Goal: Task Accomplishment & Management: Manage account settings

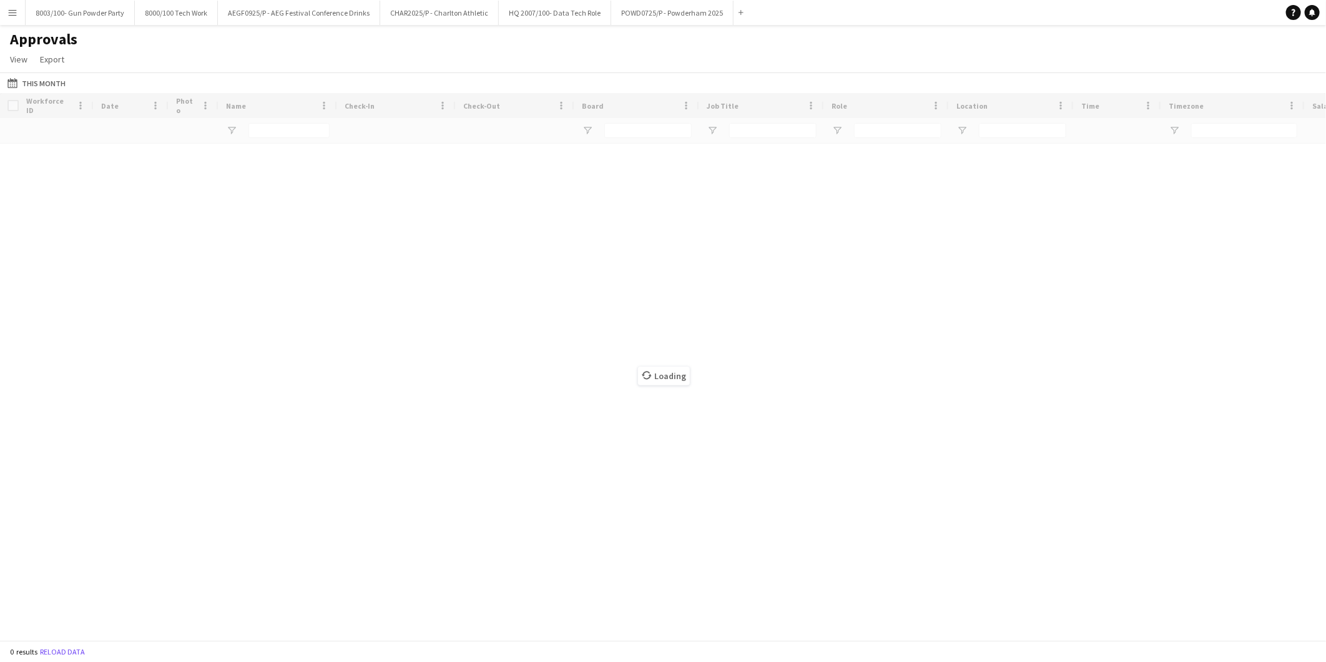
click at [7, 13] on app-icon "Menu" at bounding box center [12, 12] width 10 height 10
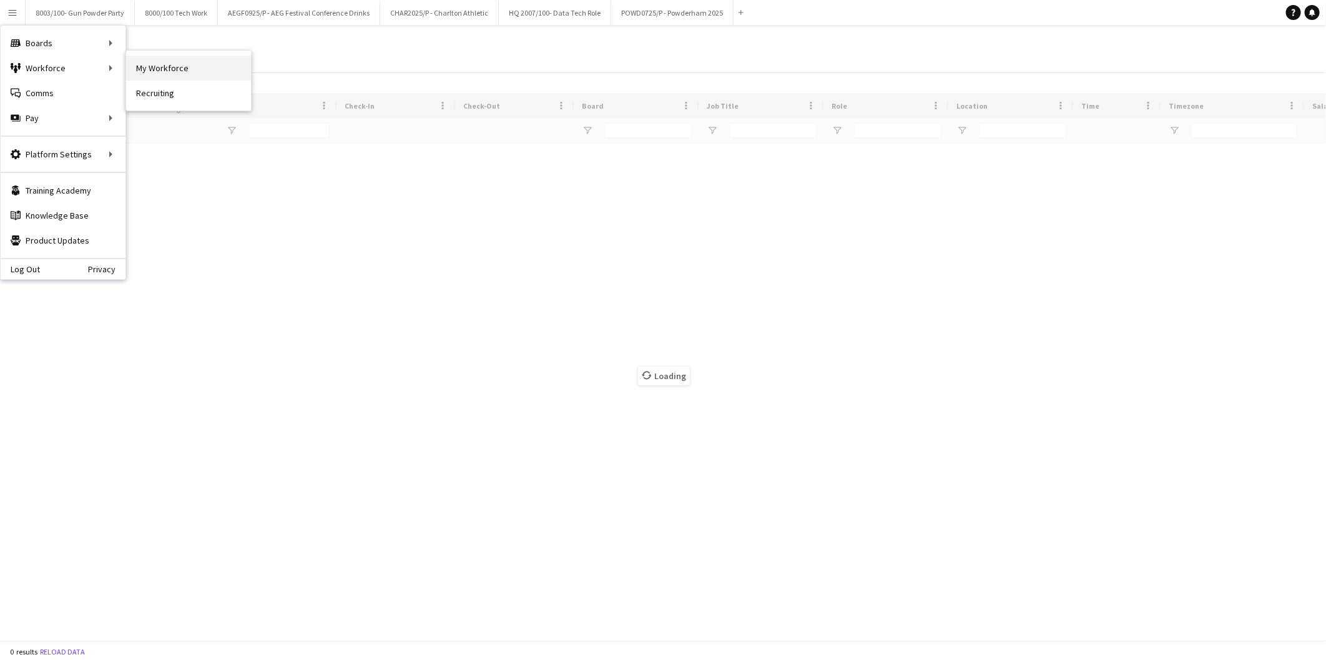
click at [134, 66] on link "My Workforce" at bounding box center [188, 68] width 125 height 25
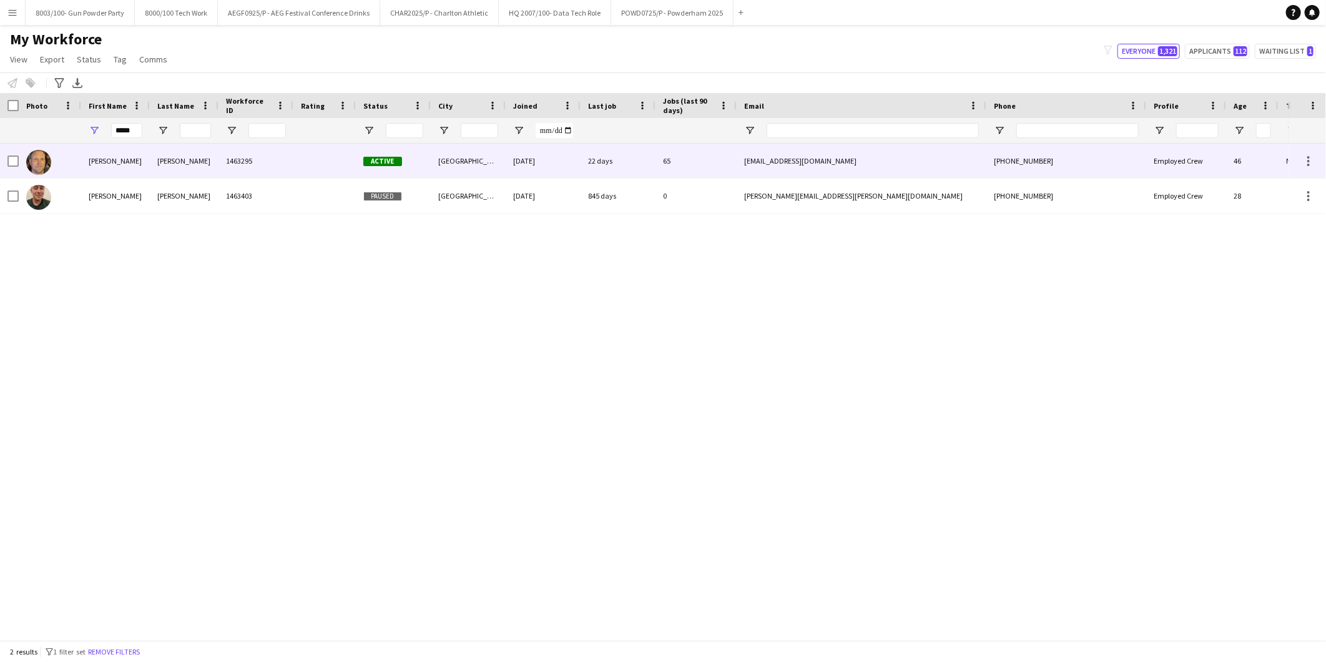
drag, startPoint x: 182, startPoint y: 154, endPoint x: 190, endPoint y: 159, distance: 10.1
click at [182, 155] on div "Jennison" at bounding box center [184, 161] width 69 height 34
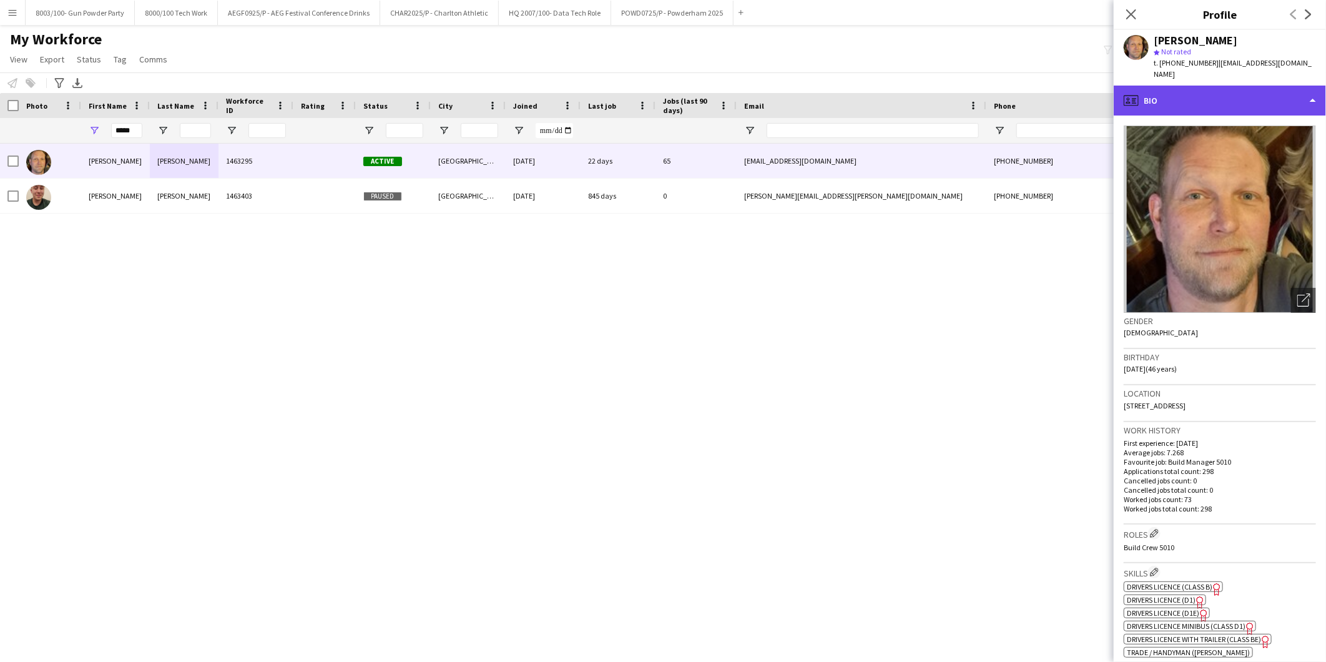
click at [1252, 88] on div "profile Bio" at bounding box center [1219, 100] width 212 height 30
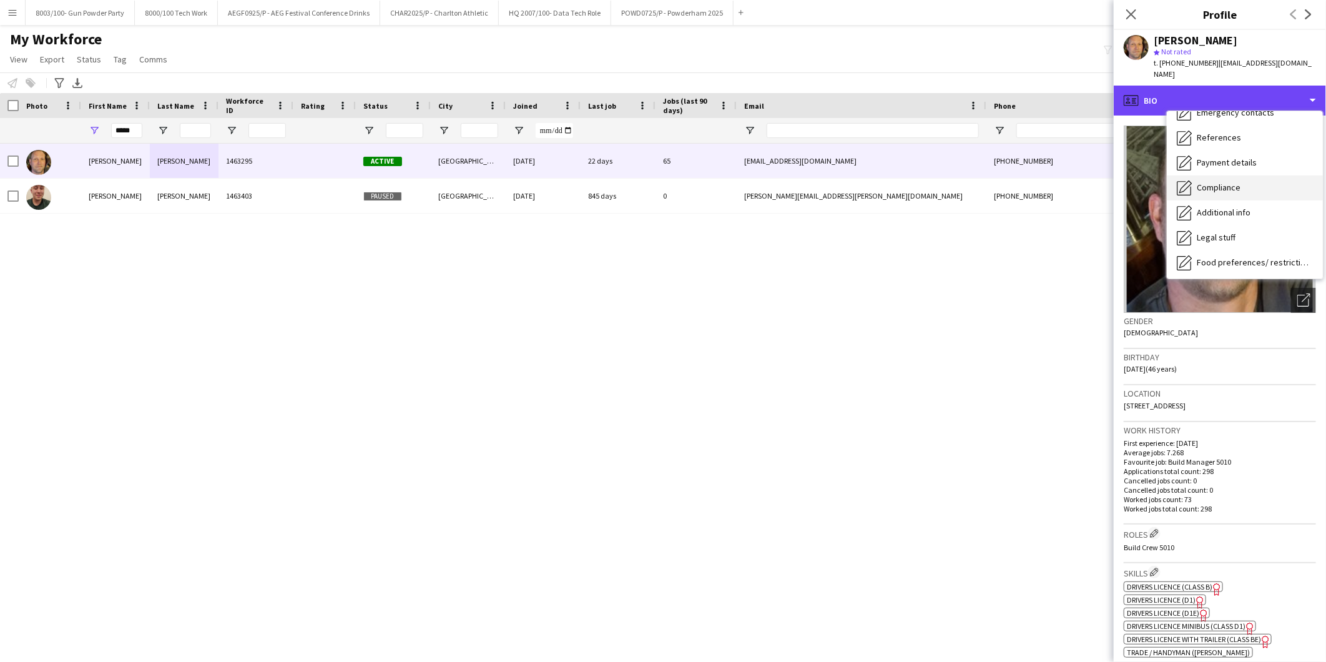
scroll to position [166, 0]
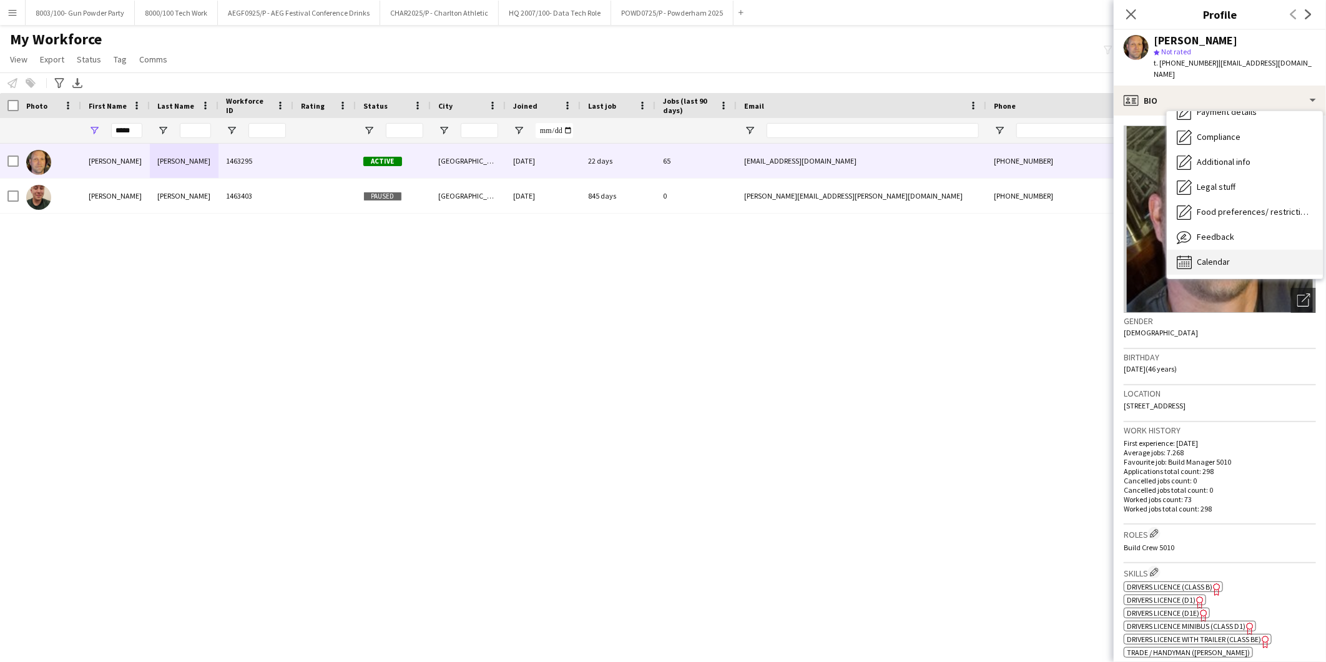
click at [1231, 250] on div "Calendar Calendar" at bounding box center [1244, 262] width 156 height 25
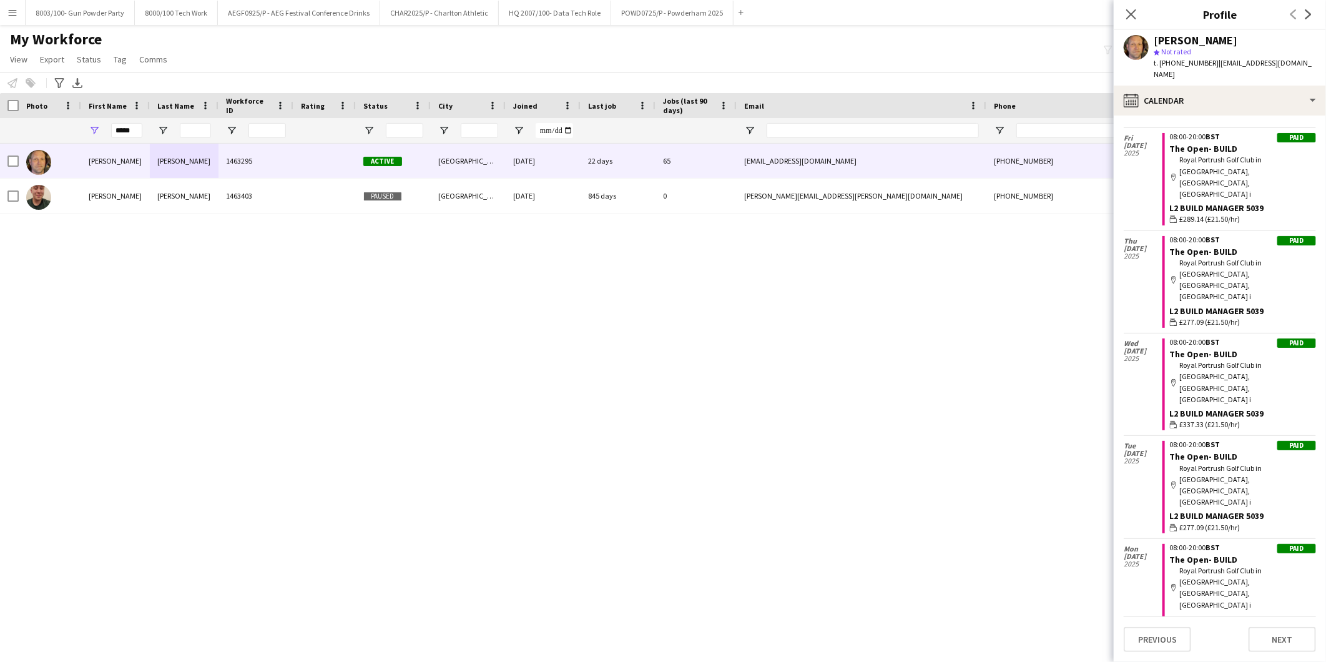
scroll to position [3945, 0]
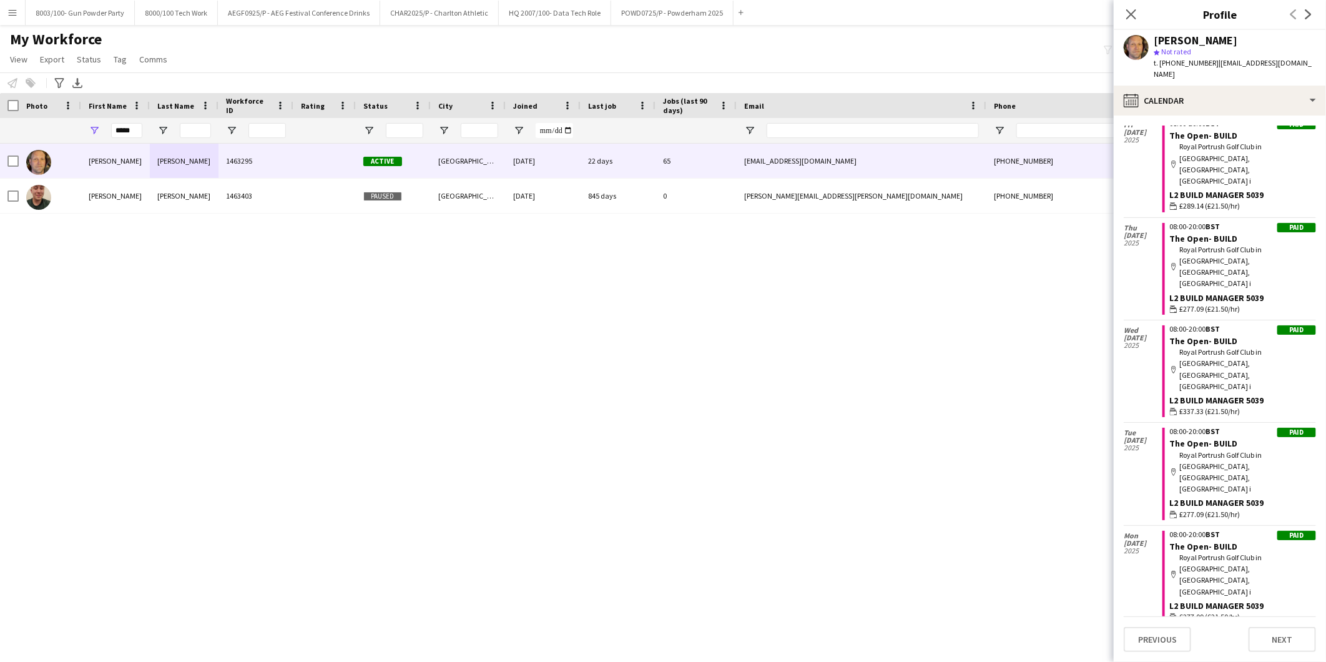
click at [278, 334] on div "Arron Jennison 1463295 Active Cambridge 05-07-2022 22 days 65 arronjennison@hot…" at bounding box center [644, 387] width 1288 height 486
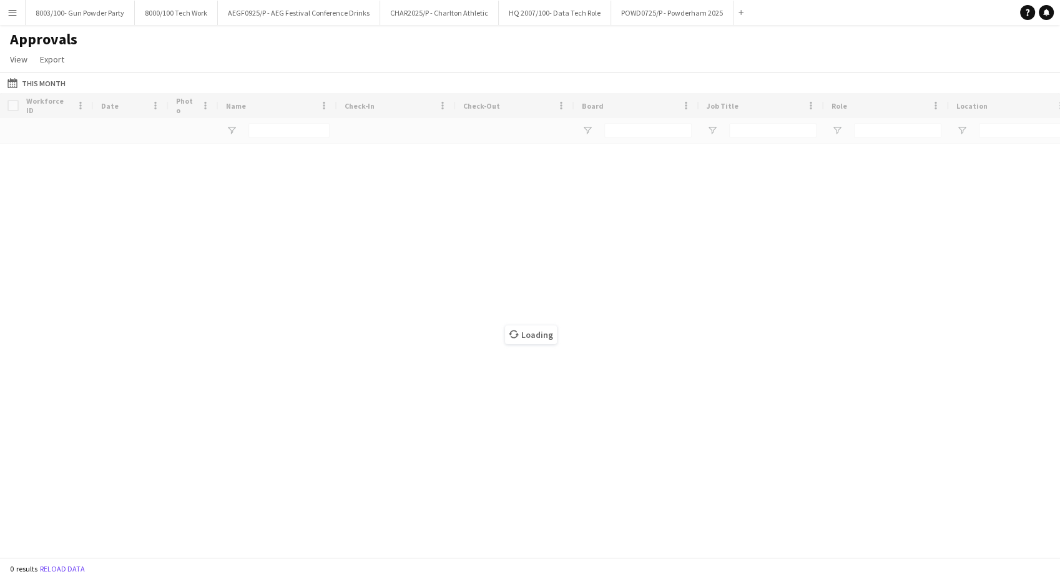
click at [37, 79] on button "This Month This Month" at bounding box center [36, 83] width 63 height 15
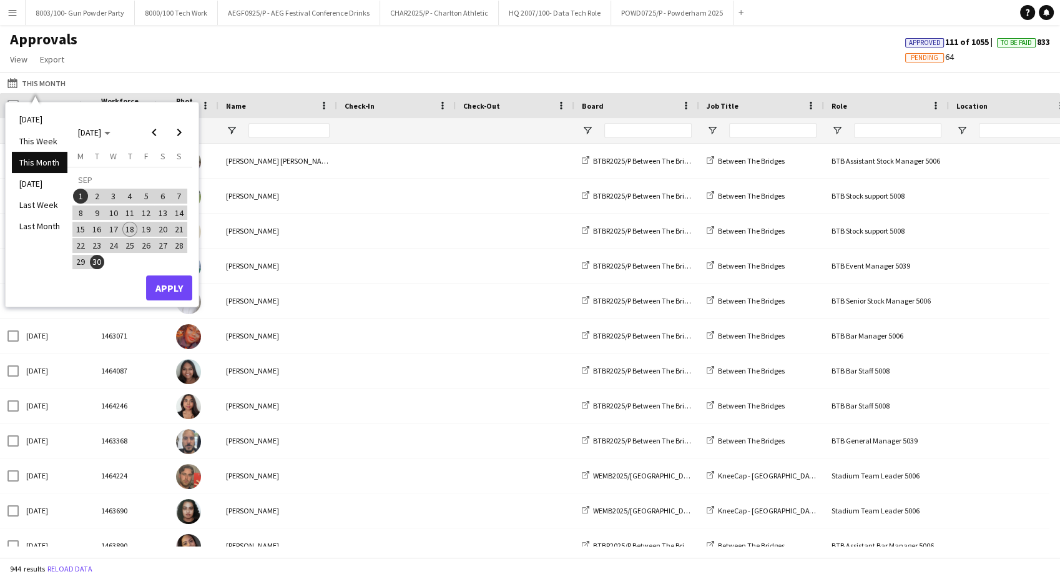
click at [145, 52] on div "Approvals View Customise view Customise filters Reset Filters Reset View Reset …" at bounding box center [530, 51] width 1060 height 42
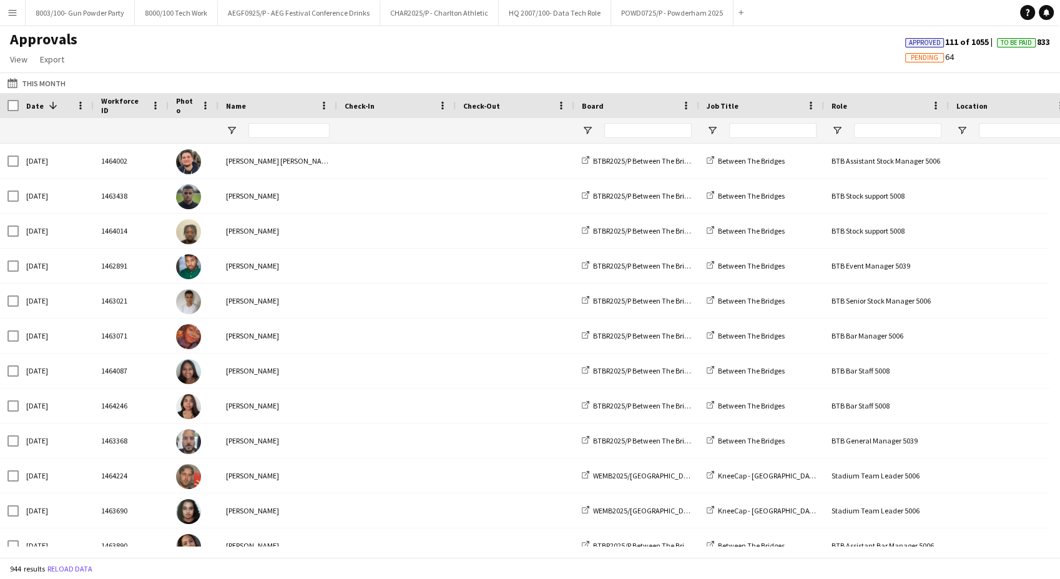
click at [19, 12] on button "Menu" at bounding box center [12, 12] width 25 height 25
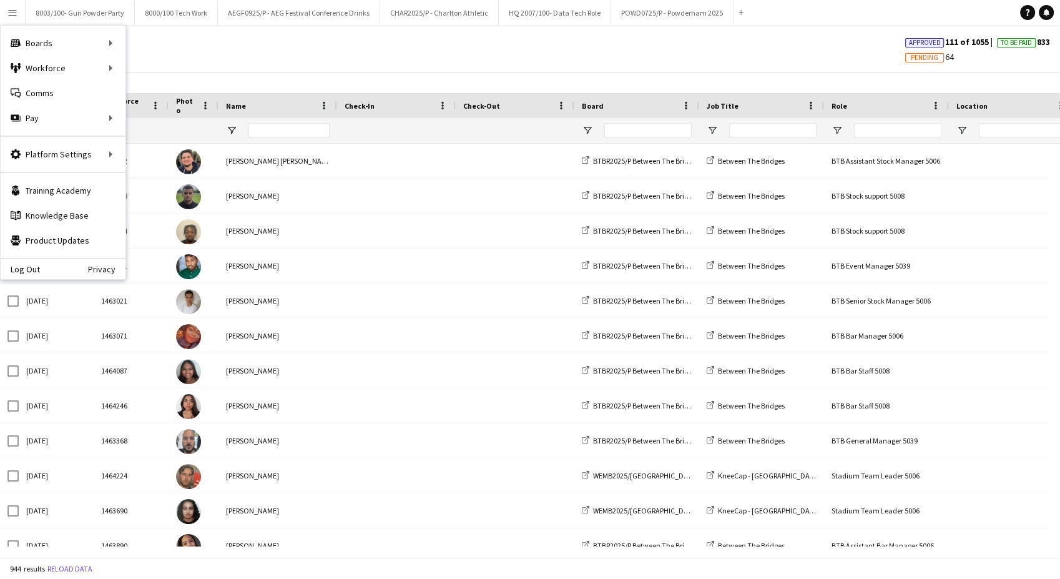
drag, startPoint x: 393, startPoint y: 138, endPoint x: 419, endPoint y: 134, distance: 26.6
click at [394, 138] on div at bounding box center [396, 130] width 104 height 25
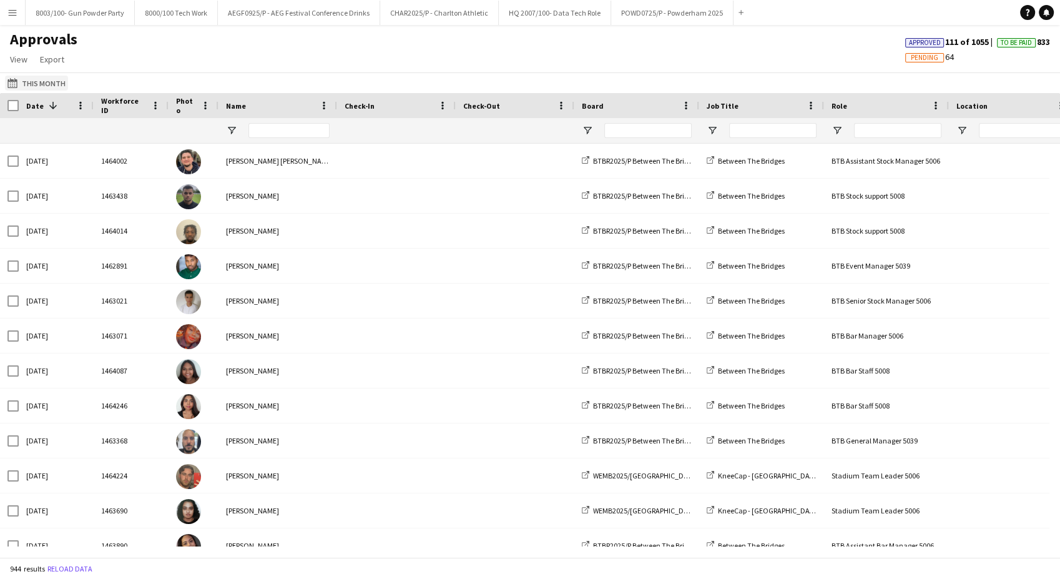
click at [37, 83] on button "This Month This Month" at bounding box center [36, 83] width 63 height 15
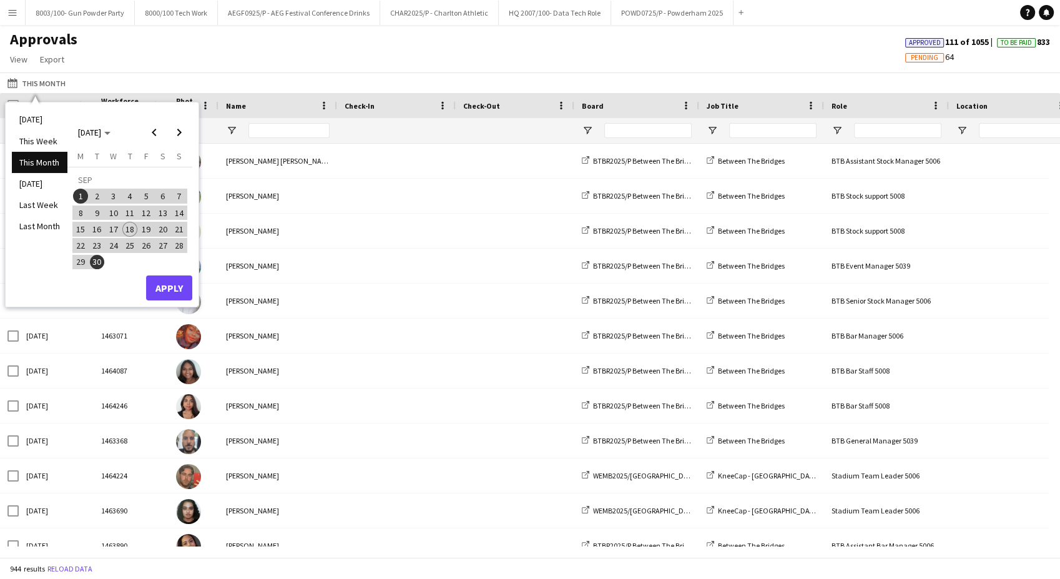
click at [667, 53] on div "Approvals View Customise view Customise filters Reset Filters Reset View Reset …" at bounding box center [530, 51] width 1060 height 42
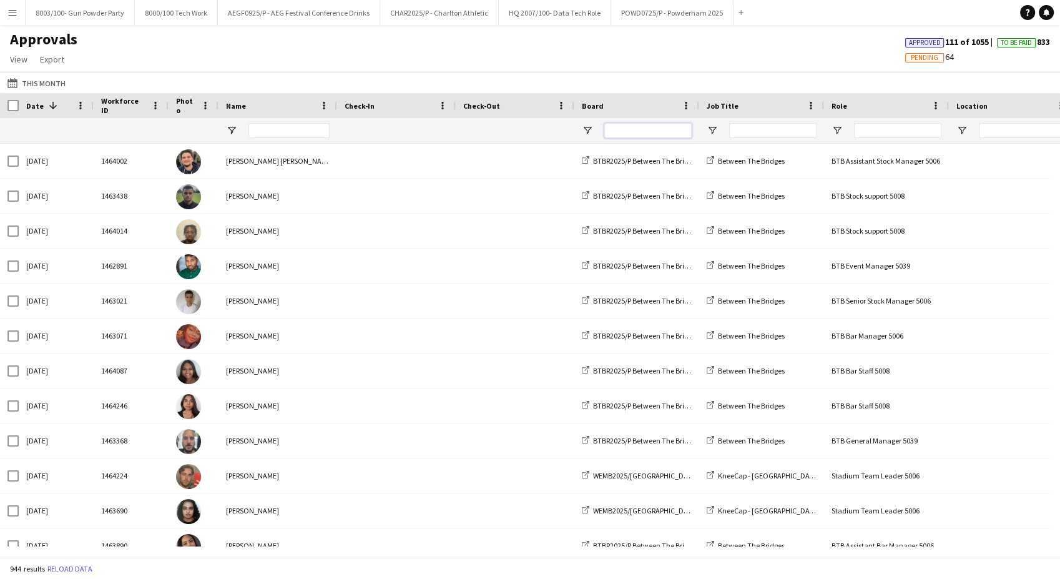
click at [634, 126] on input "Board Filter Input" at bounding box center [647, 130] width 87 height 15
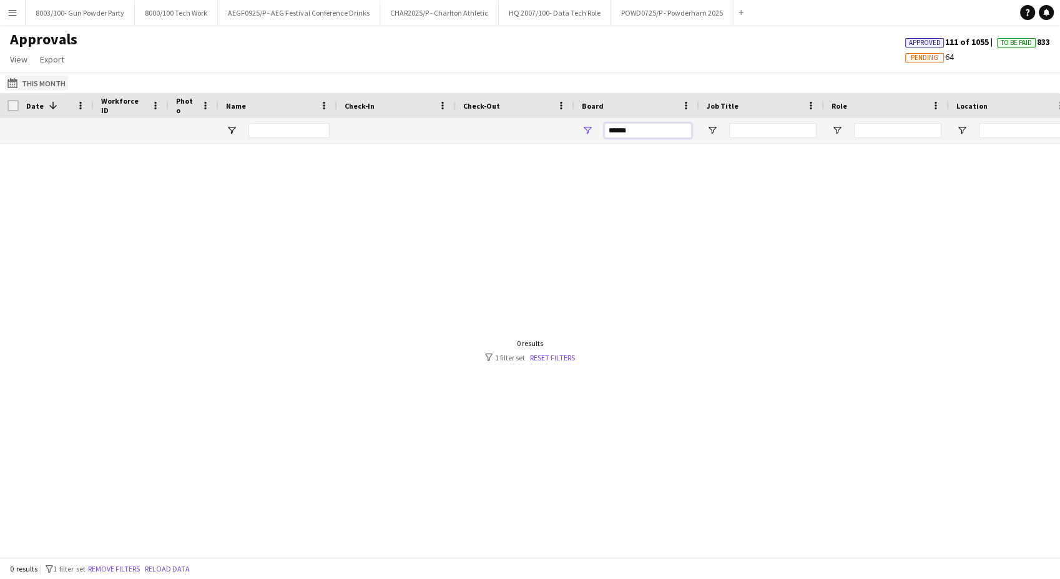
type input "******"
click at [64, 85] on button "This Month This Month" at bounding box center [36, 83] width 63 height 15
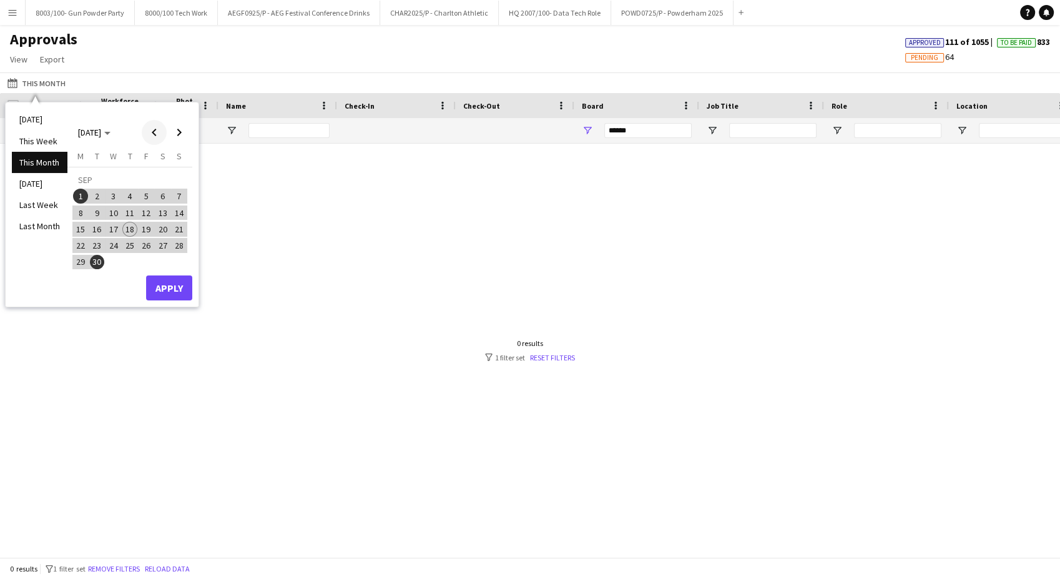
click at [145, 133] on span "Previous month" at bounding box center [154, 132] width 25 height 25
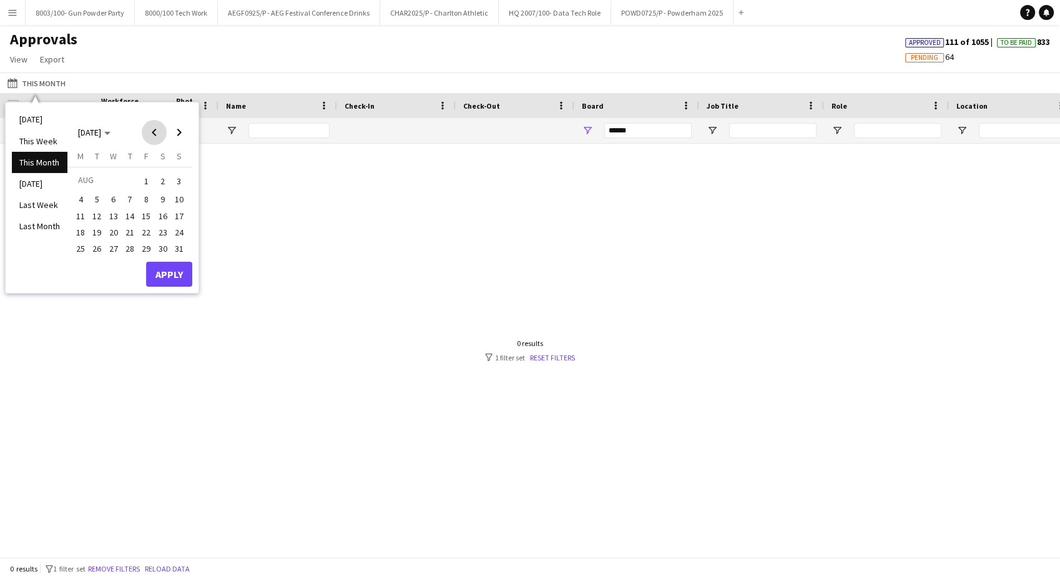
click at [145, 133] on span "Previous month" at bounding box center [154, 132] width 25 height 25
click at [156, 134] on span "Previous month" at bounding box center [154, 132] width 25 height 25
click at [172, 180] on span "1" at bounding box center [179, 180] width 15 height 17
click at [182, 132] on span "Next month" at bounding box center [179, 132] width 25 height 25
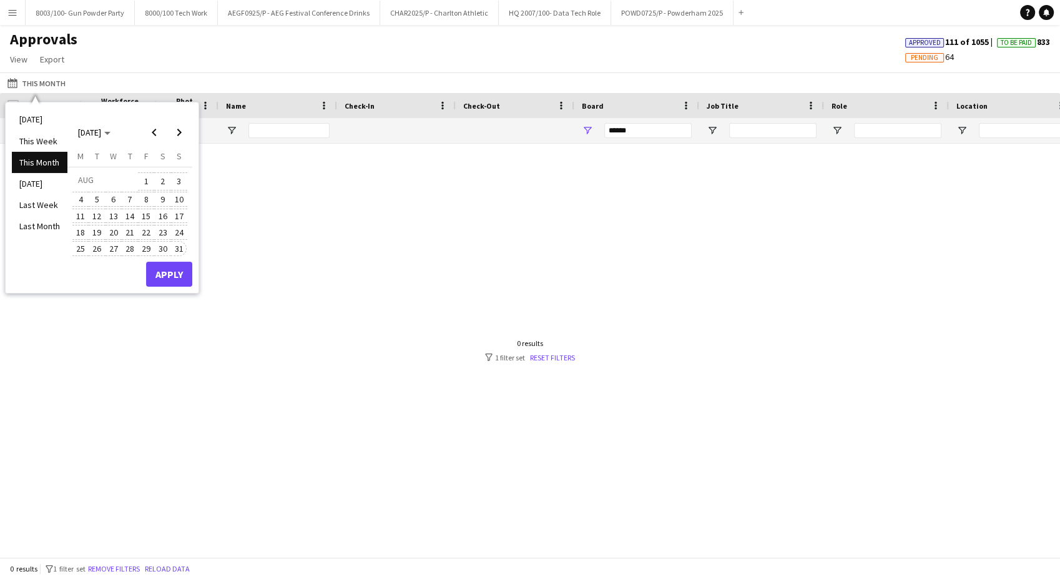
click at [184, 250] on span "31" at bounding box center [179, 248] width 15 height 15
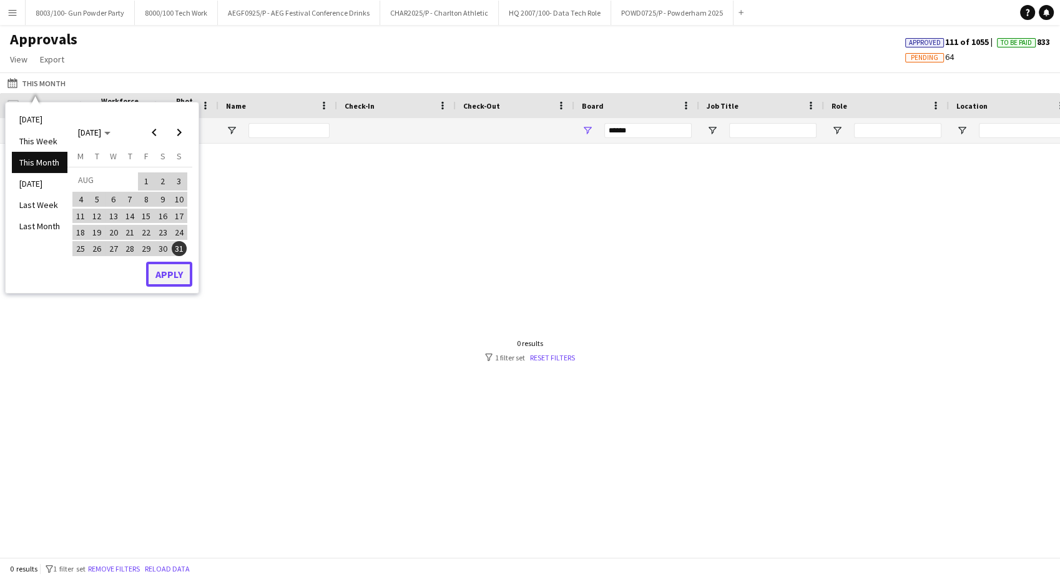
click at [176, 274] on button "Apply" at bounding box center [169, 273] width 46 height 25
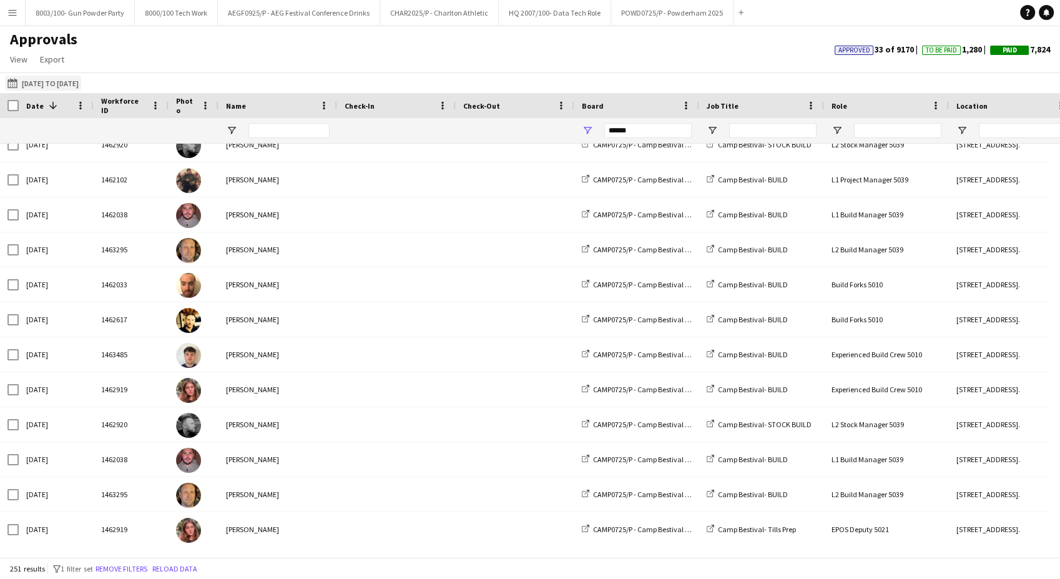
click at [75, 87] on button "This Month [DATE] to [DATE]" at bounding box center [43, 83] width 76 height 15
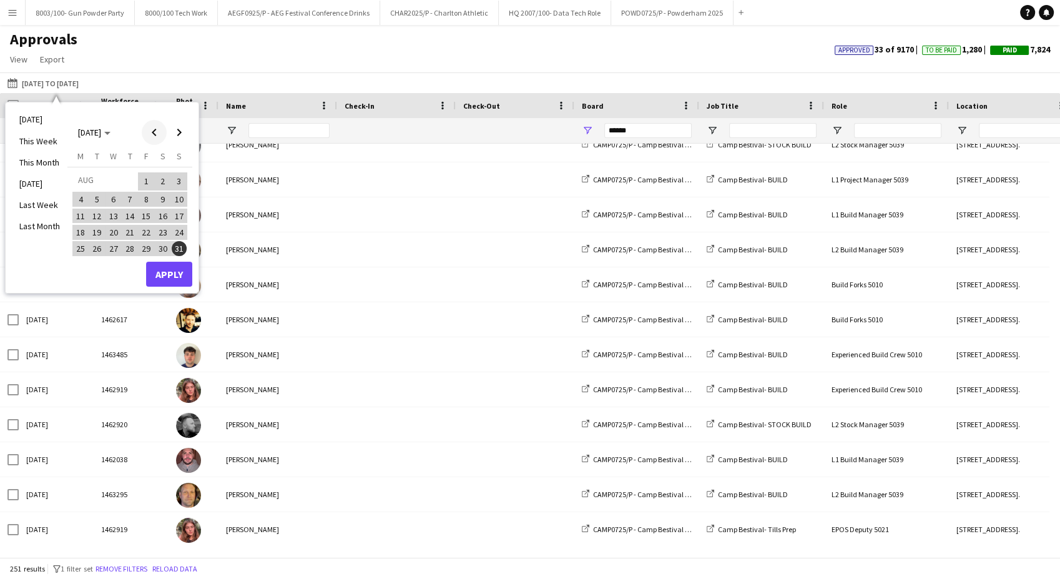
click at [159, 136] on span "Previous month" at bounding box center [154, 132] width 25 height 25
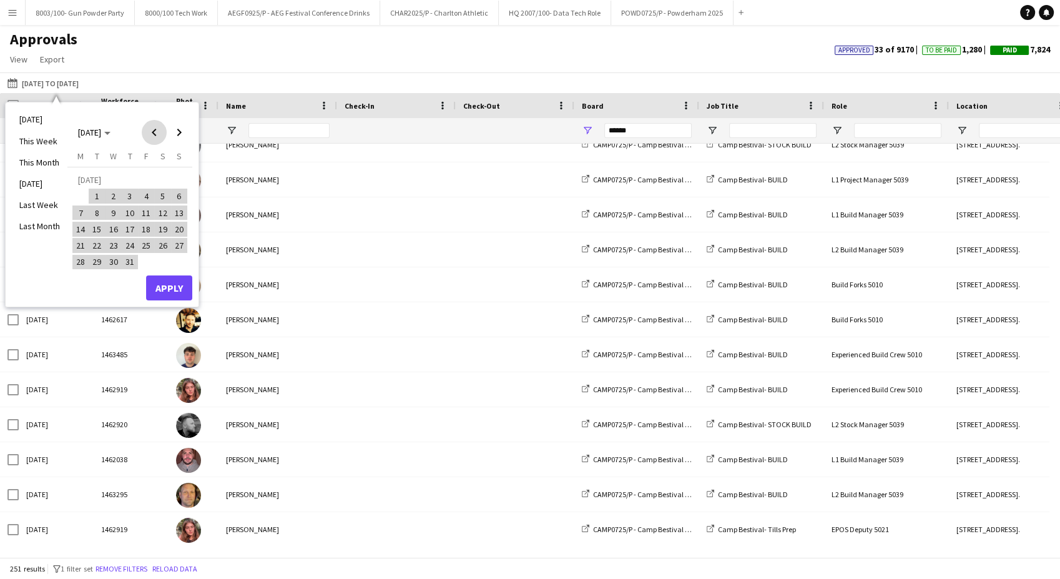
click at [159, 136] on span "Previous month" at bounding box center [154, 132] width 25 height 25
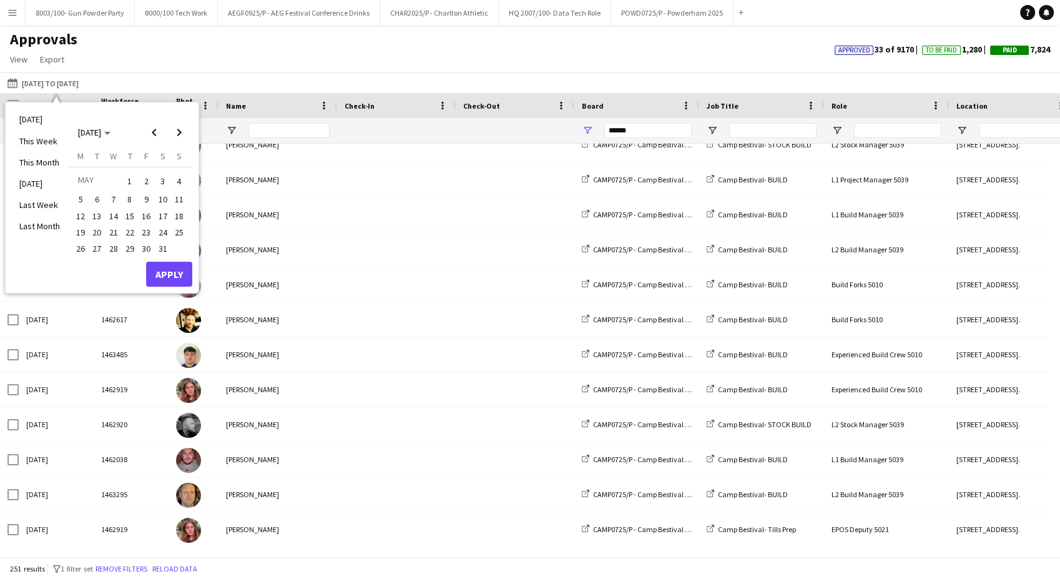
drag, startPoint x: 127, startPoint y: 177, endPoint x: 157, endPoint y: 140, distance: 47.5
click at [127, 177] on span "1" at bounding box center [129, 180] width 15 height 17
click at [185, 131] on span "Next month" at bounding box center [179, 132] width 25 height 25
click at [155, 133] on span "Previous month" at bounding box center [154, 132] width 25 height 25
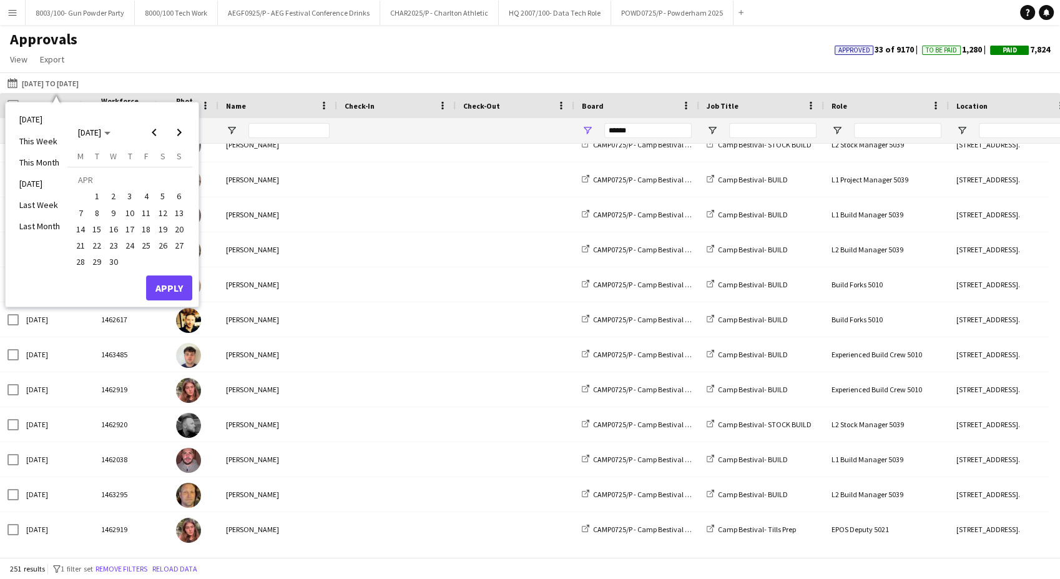
click at [94, 196] on span "1" at bounding box center [97, 195] width 15 height 15
click at [177, 134] on span "Next month" at bounding box center [179, 132] width 25 height 25
click at [178, 134] on span "Next month" at bounding box center [179, 132] width 25 height 25
drag, startPoint x: 85, startPoint y: 259, endPoint x: 160, endPoint y: 272, distance: 76.0
click at [86, 259] on span "30" at bounding box center [80, 265] width 15 height 15
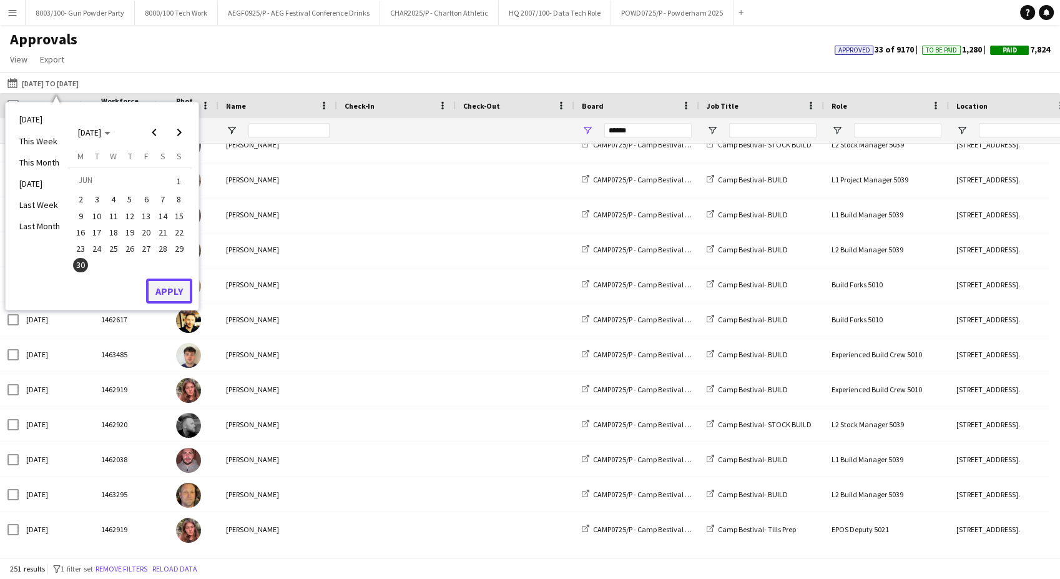
click at [168, 284] on button "Apply" at bounding box center [169, 290] width 46 height 25
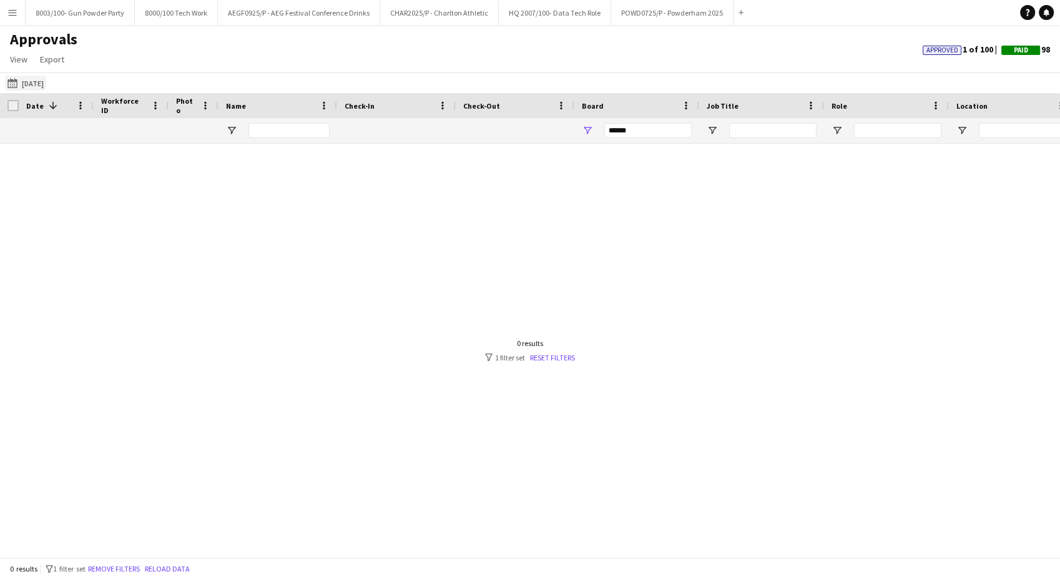
click at [46, 87] on button "This Month [DATE]" at bounding box center [25, 83] width 41 height 15
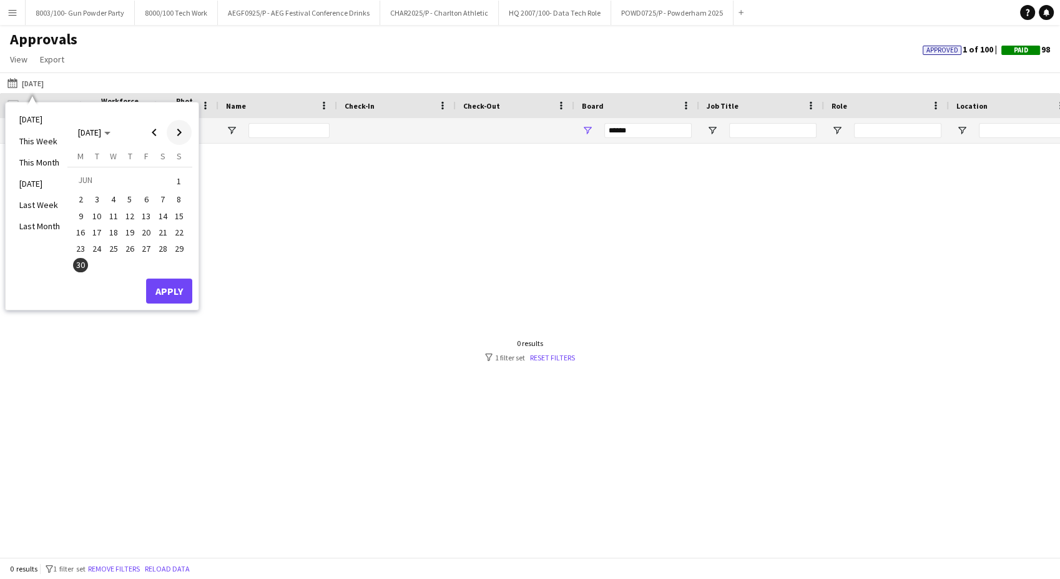
click at [181, 127] on span "Next month" at bounding box center [179, 132] width 25 height 25
drag, startPoint x: 100, startPoint y: 197, endPoint x: 130, endPoint y: 172, distance: 39.9
click at [98, 197] on span "1" at bounding box center [97, 195] width 15 height 15
click at [186, 132] on span "Next month" at bounding box center [179, 132] width 25 height 25
drag, startPoint x: 174, startPoint y: 247, endPoint x: 172, endPoint y: 272, distance: 25.7
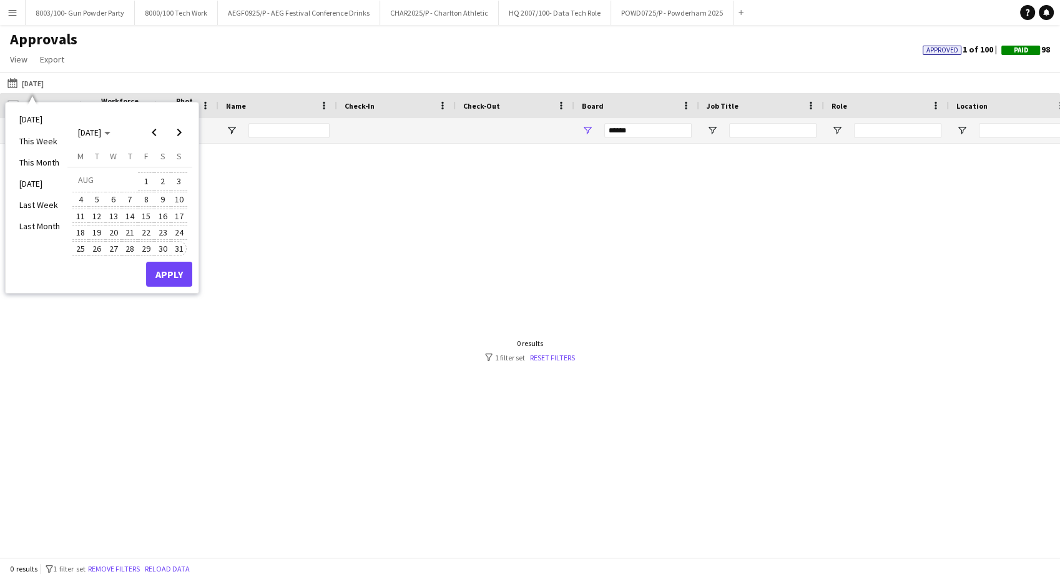
click at [174, 247] on span "31" at bounding box center [179, 248] width 15 height 15
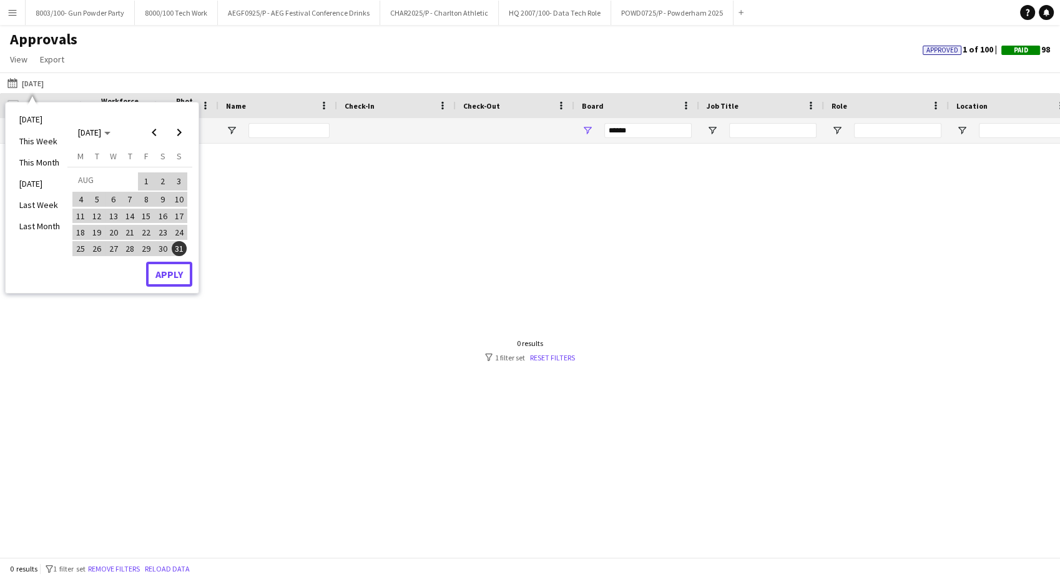
click at [170, 275] on button "Apply" at bounding box center [169, 273] width 46 height 25
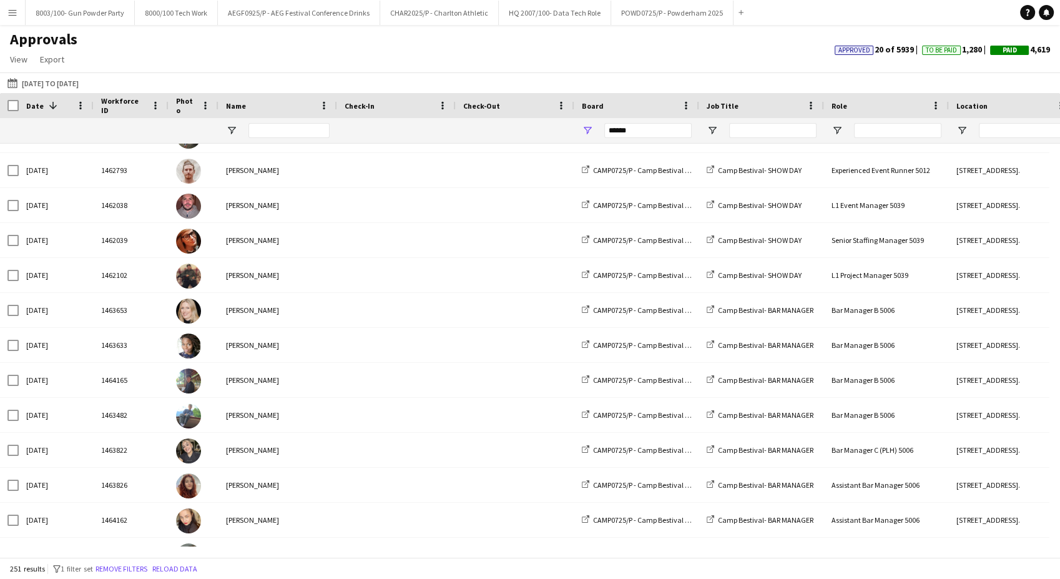
click at [56, 99] on div "Date 1" at bounding box center [48, 105] width 45 height 19
